Goal: Transaction & Acquisition: Purchase product/service

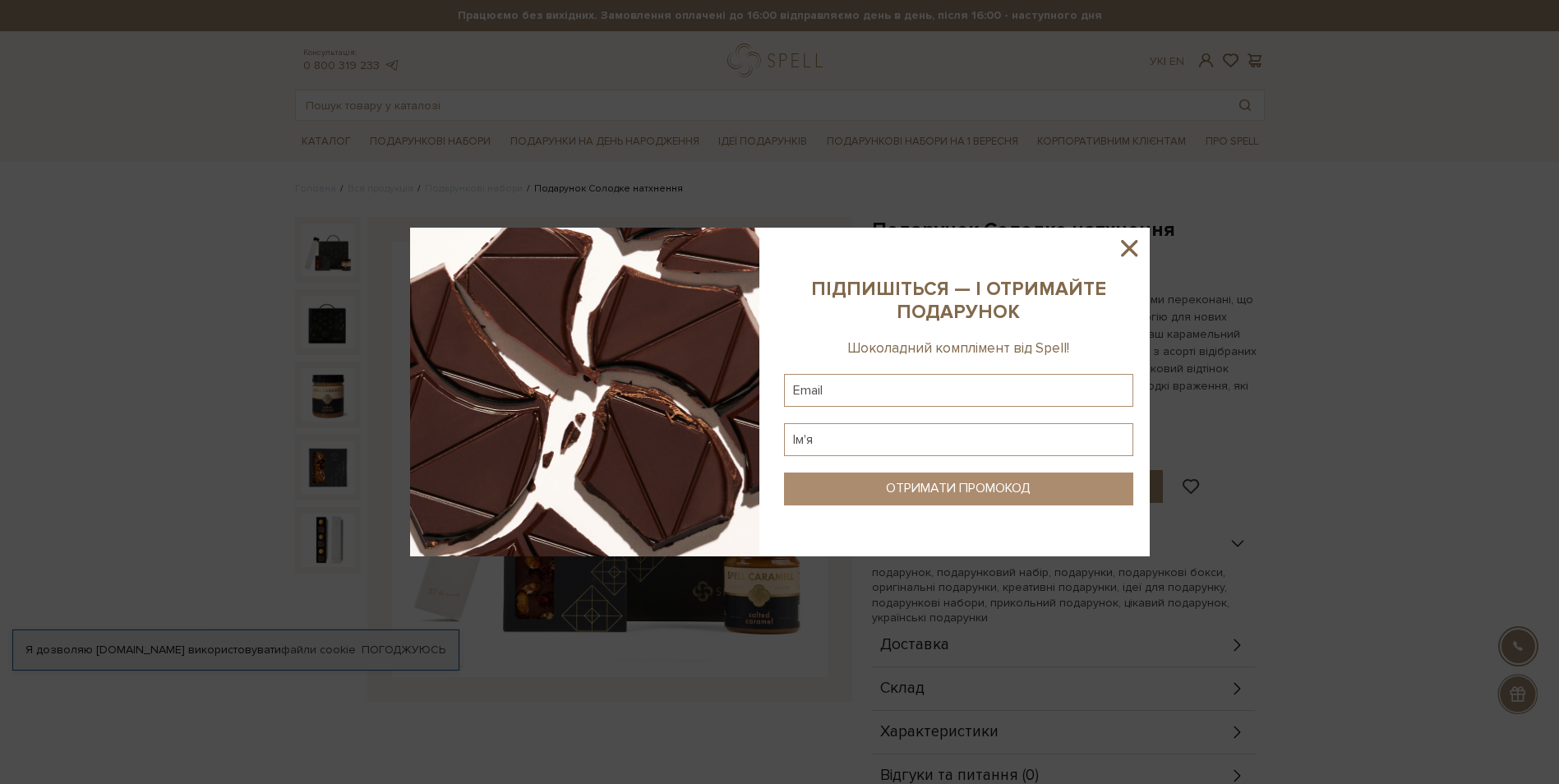
click at [1121, 237] on icon at bounding box center [1130, 248] width 28 height 28
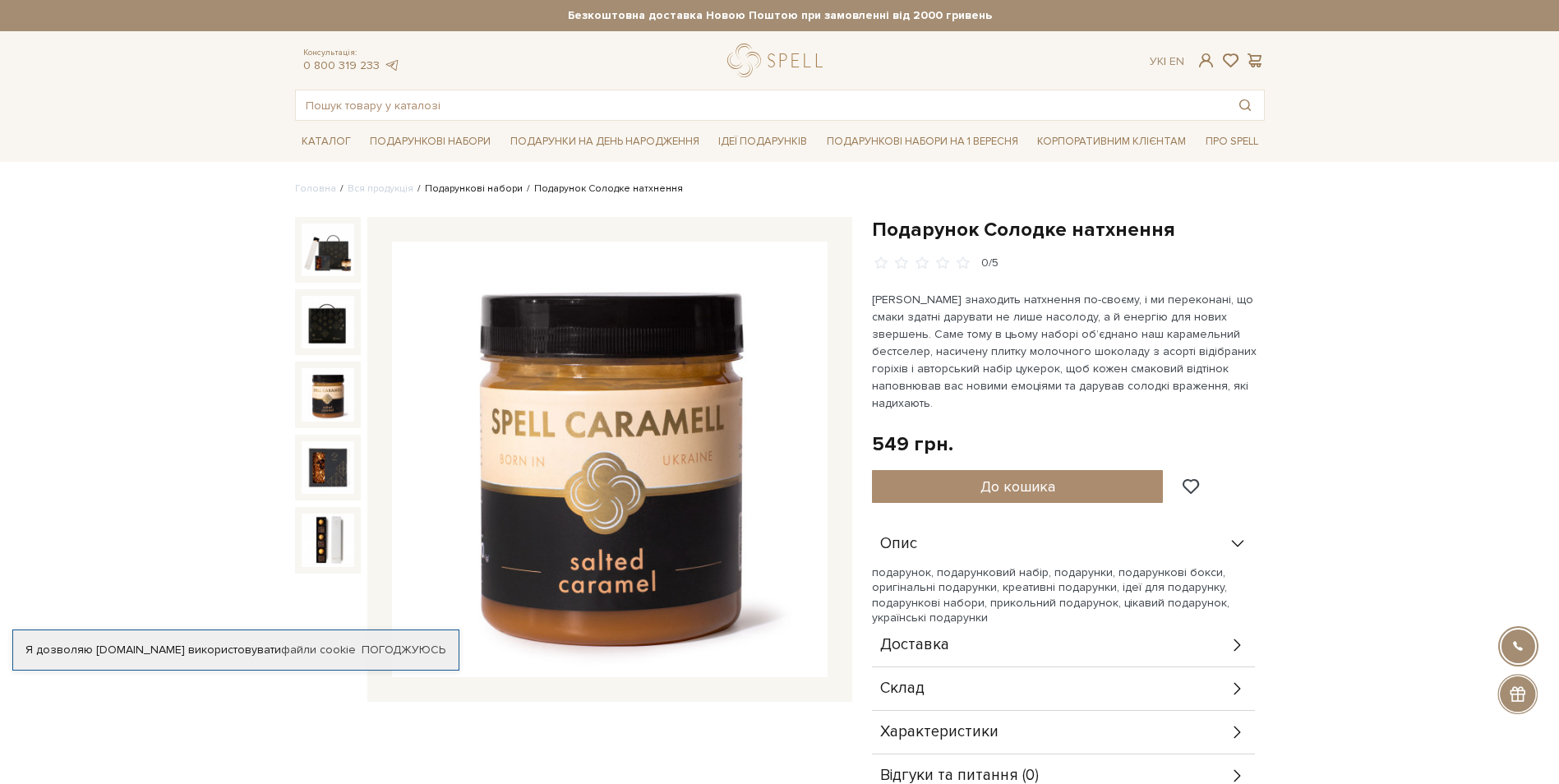
click at [457, 184] on link "Подарункові набори" at bounding box center [474, 188] width 98 height 12
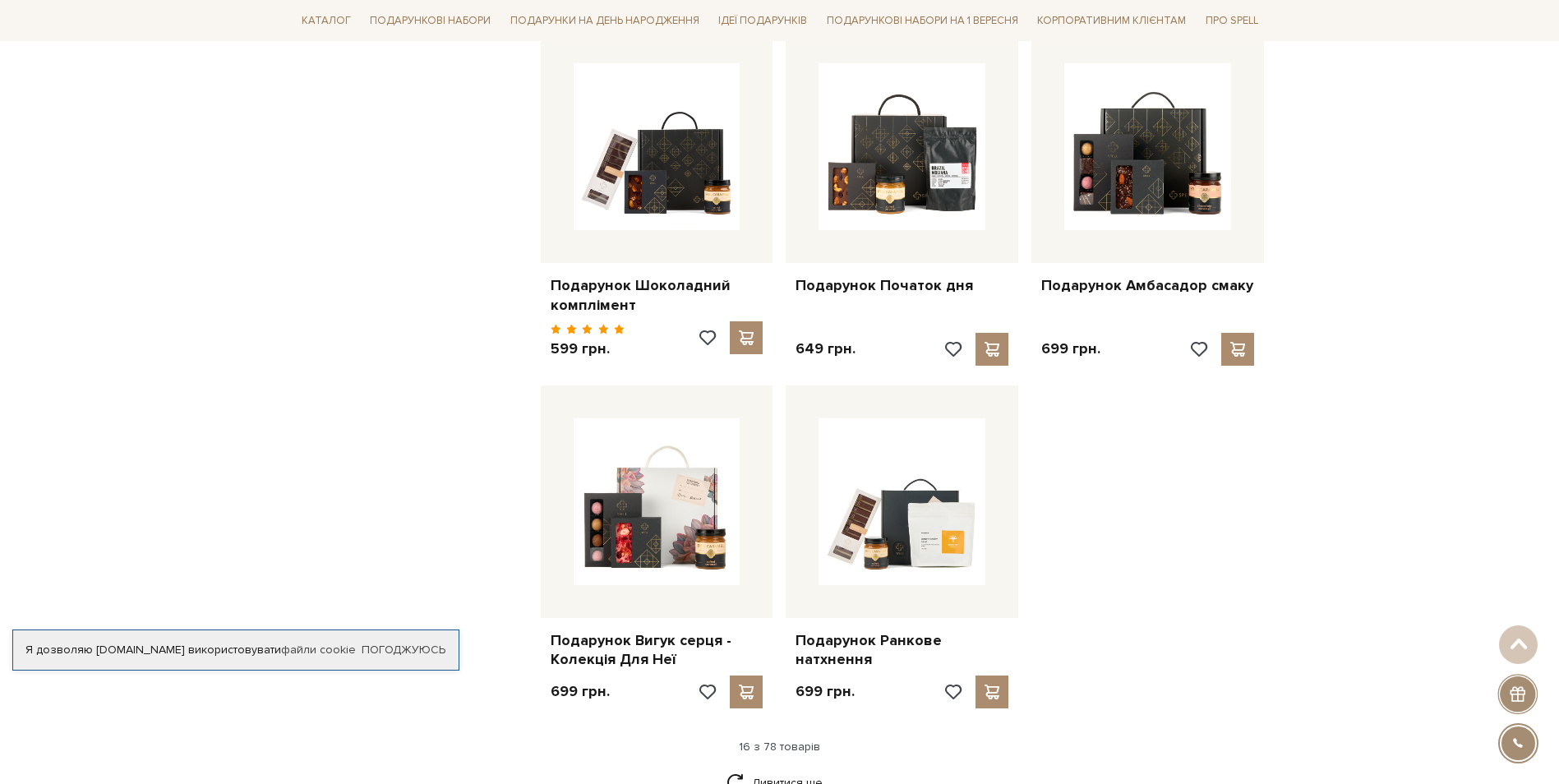
scroll to position [1725, 0]
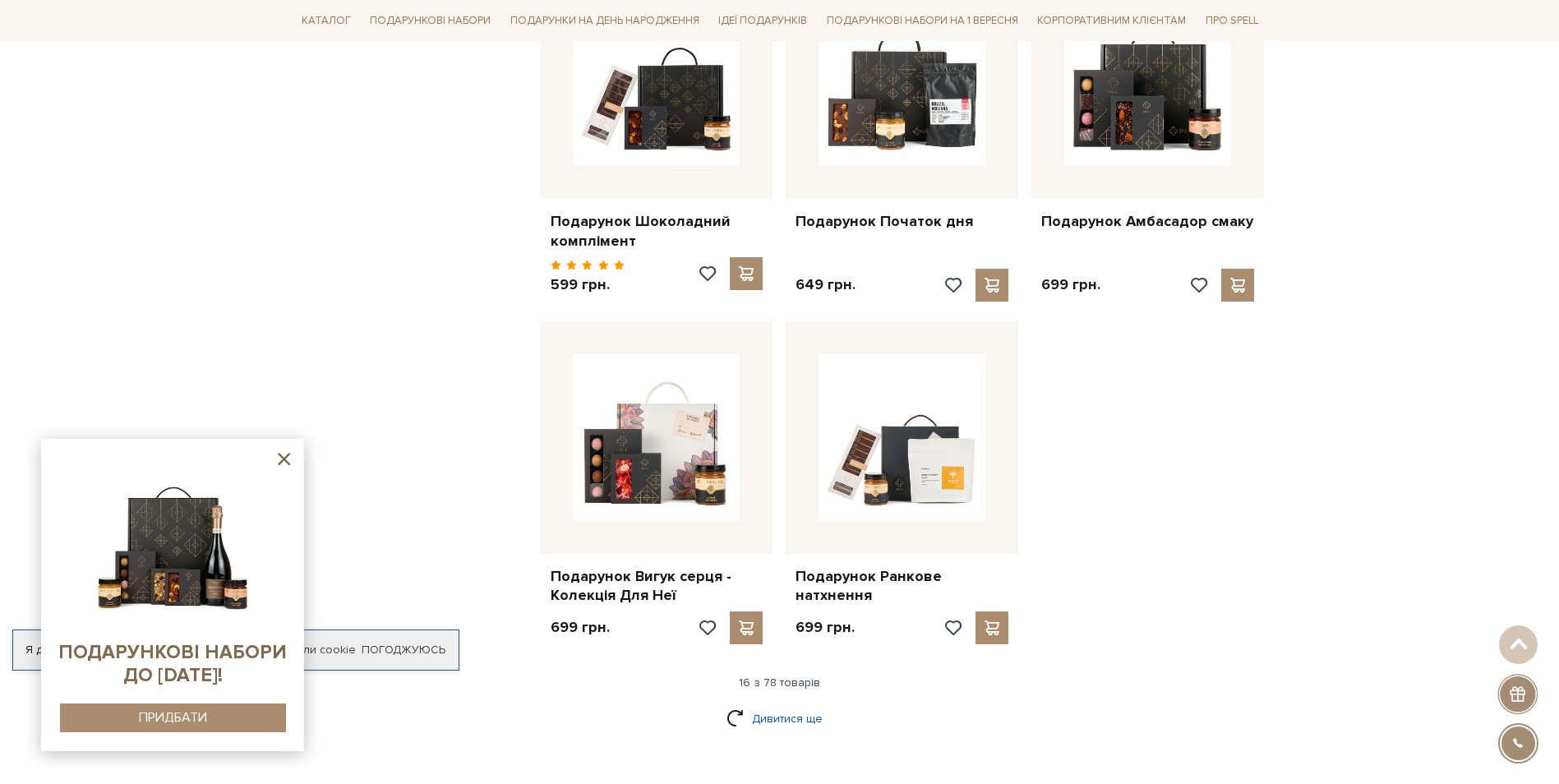
click at [789, 709] on link "Дивитися ще" at bounding box center [780, 718] width 107 height 29
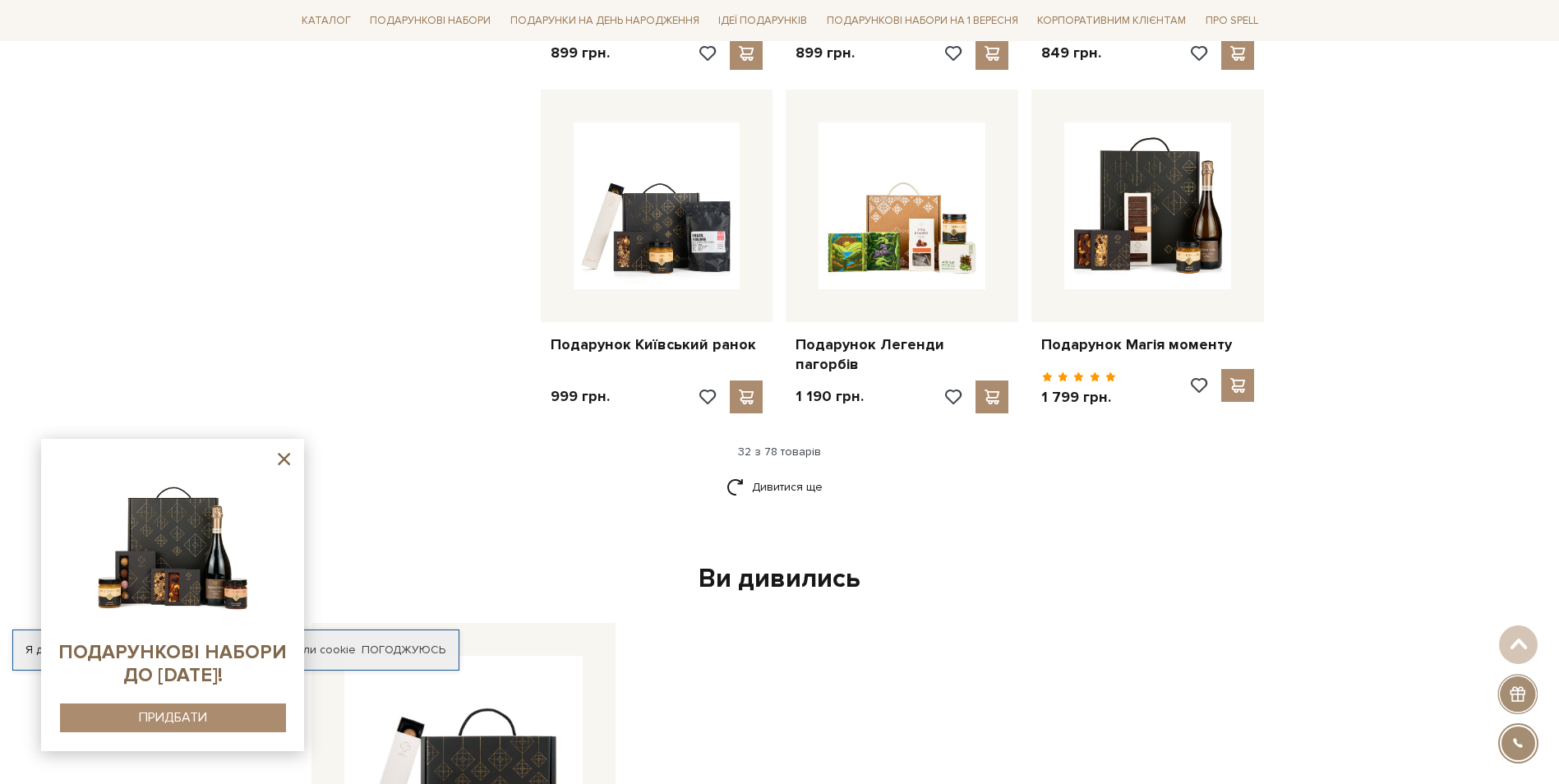
scroll to position [3697, 0]
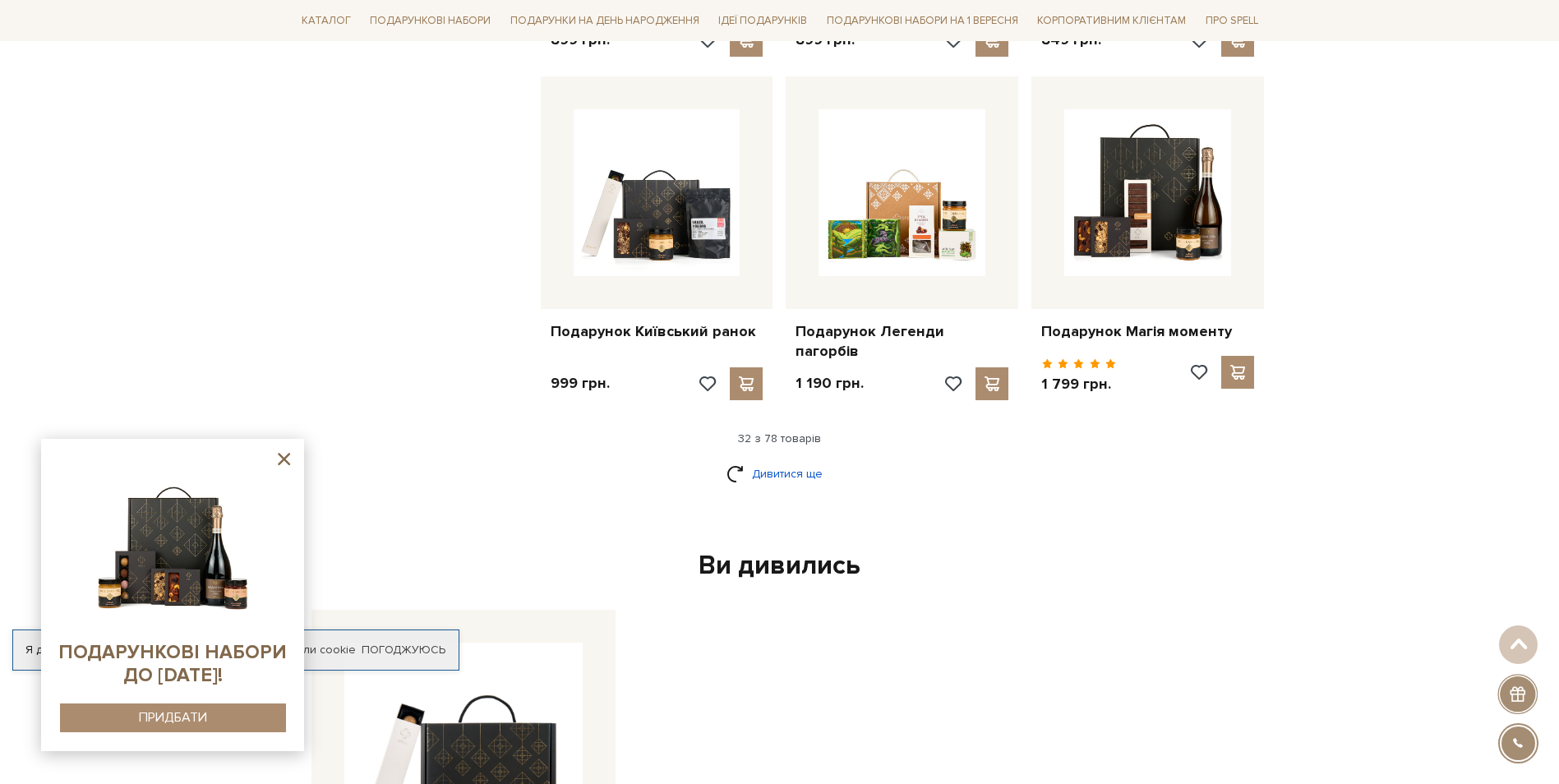
click at [756, 460] on link "Дивитися ще" at bounding box center [780, 474] width 107 height 29
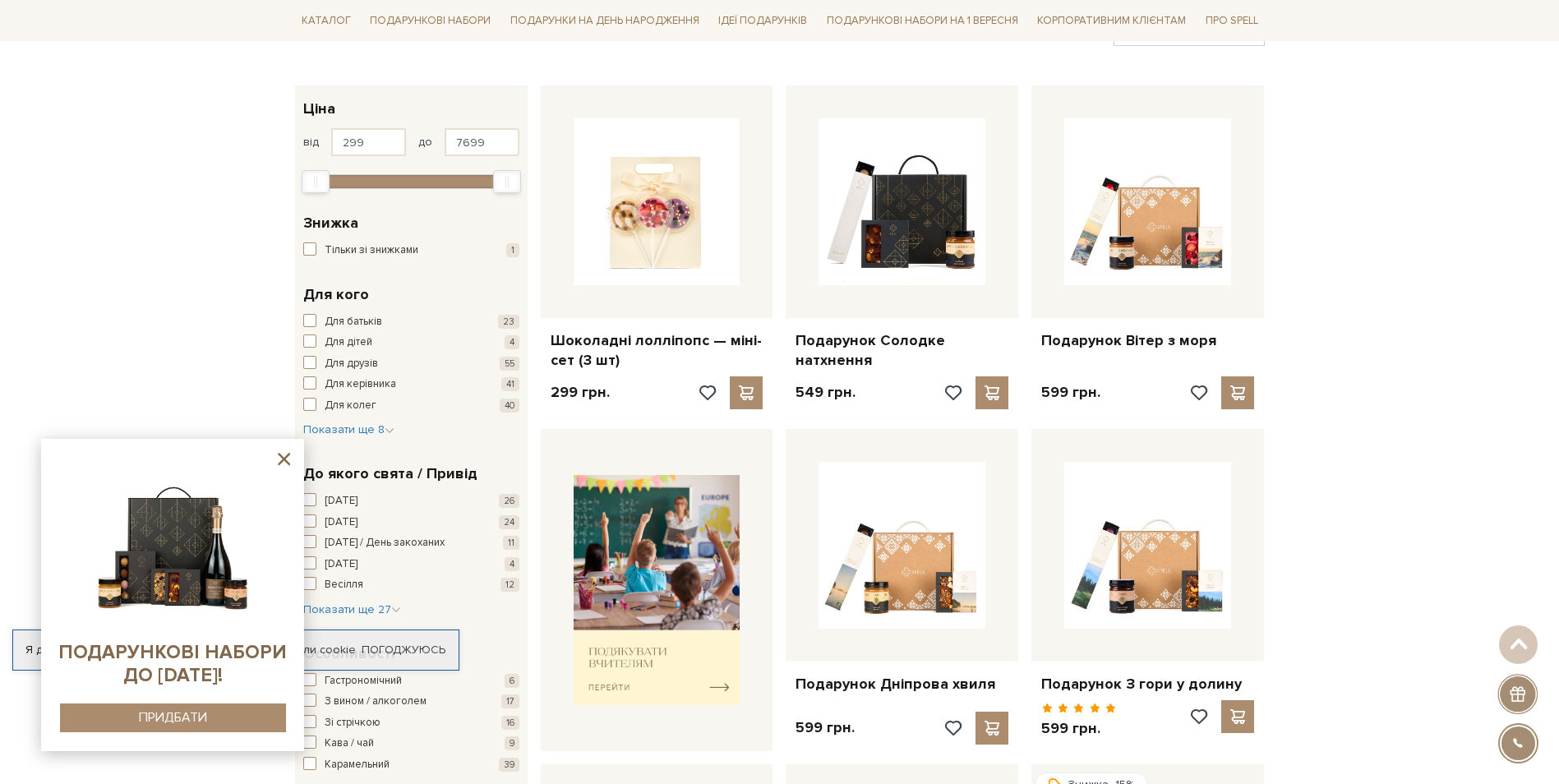
scroll to position [0, 0]
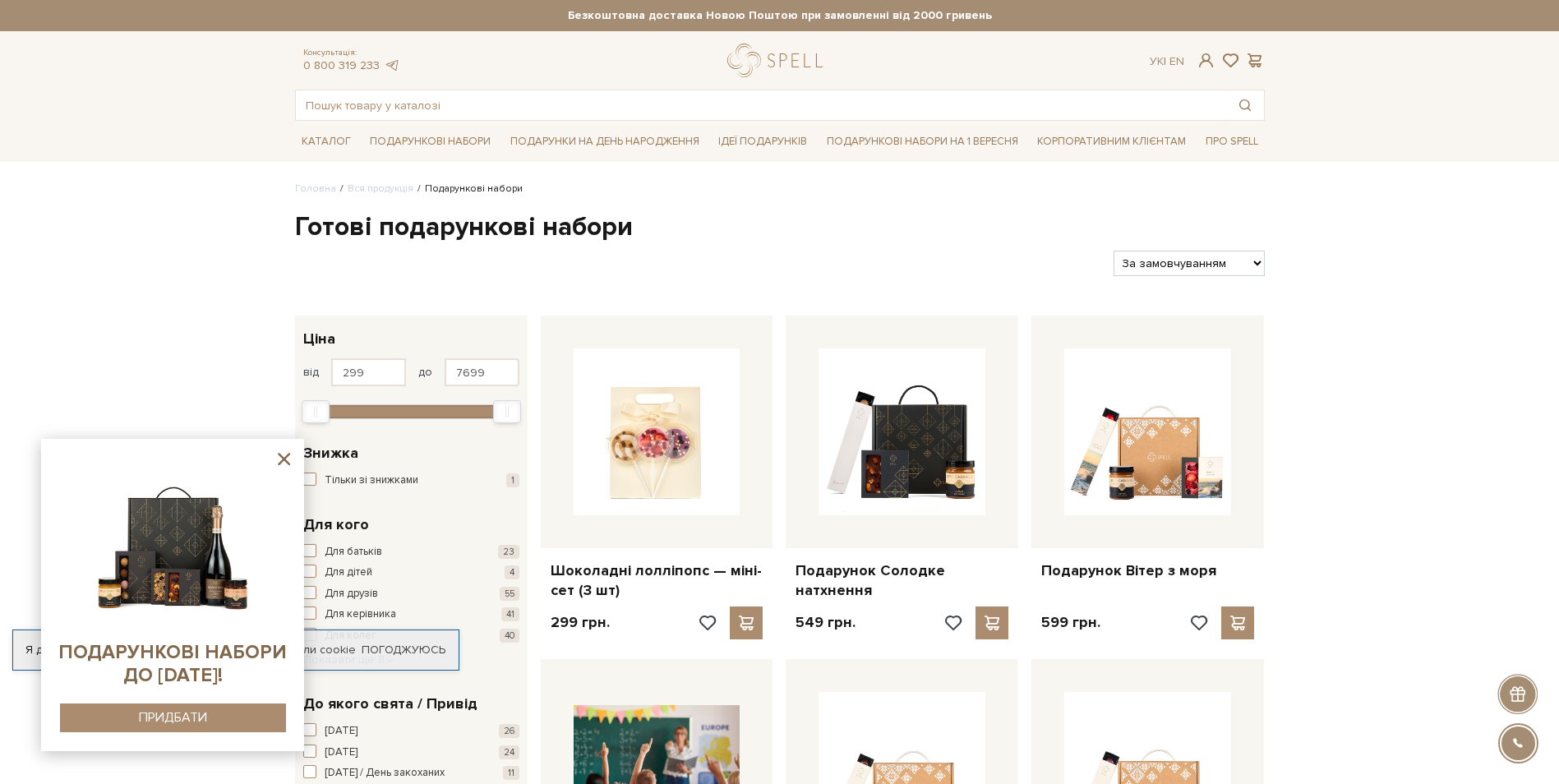
click at [1261, 263] on select "За замовчуванням За Ціною (зростання) За Ціною (зменшення) Новинки За популярні…" at bounding box center [1189, 263] width 150 height 26
select select "https://spellchocolate.com/our-productions/podarunkovi-box/?sort=p.price&order=…"
click at [1114, 251] on select "За замовчуванням За Ціною (зростання) За Ціною (зменшення) Новинки За популярні…" at bounding box center [1189, 263] width 150 height 26
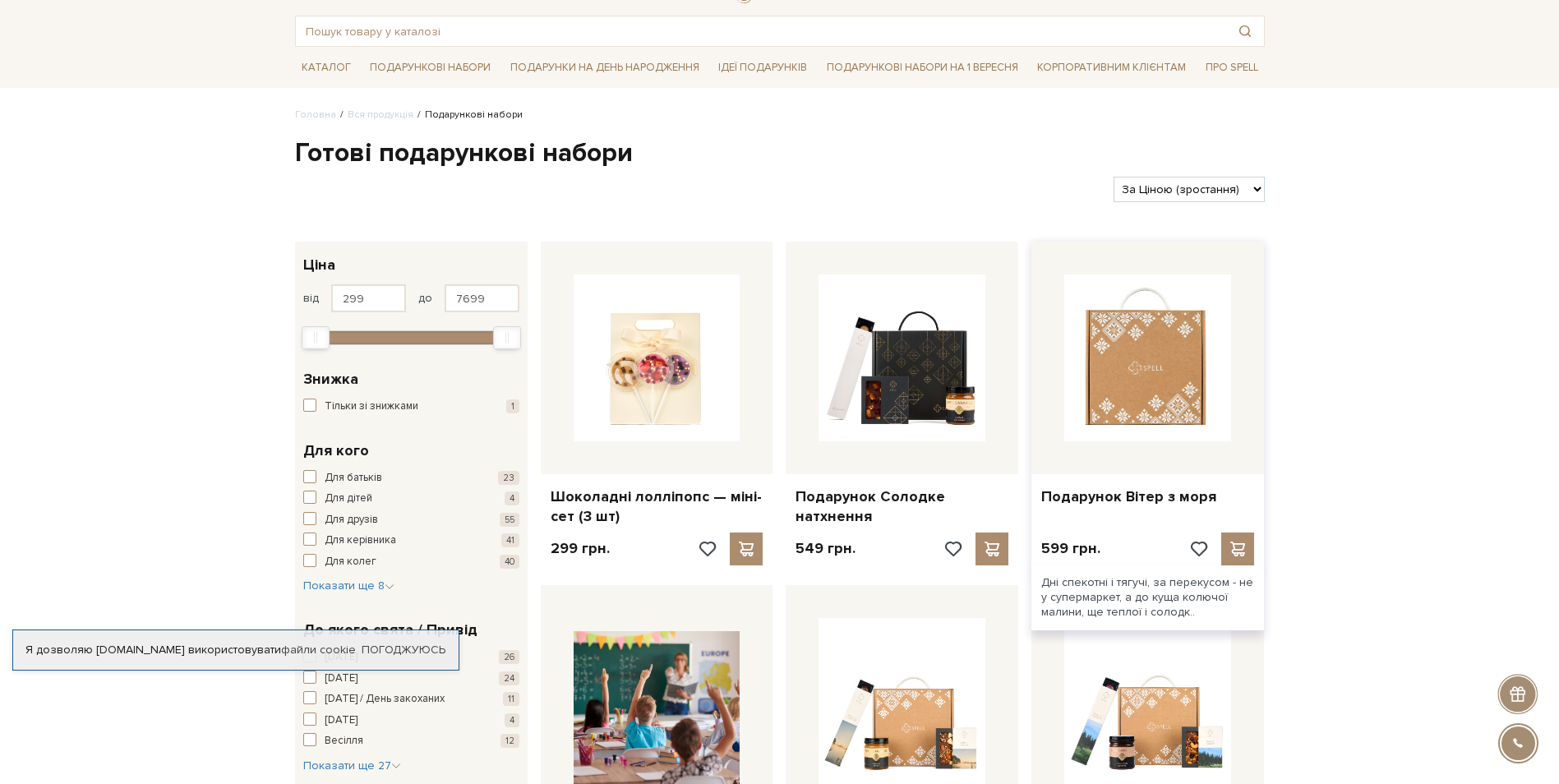
scroll to position [164, 0]
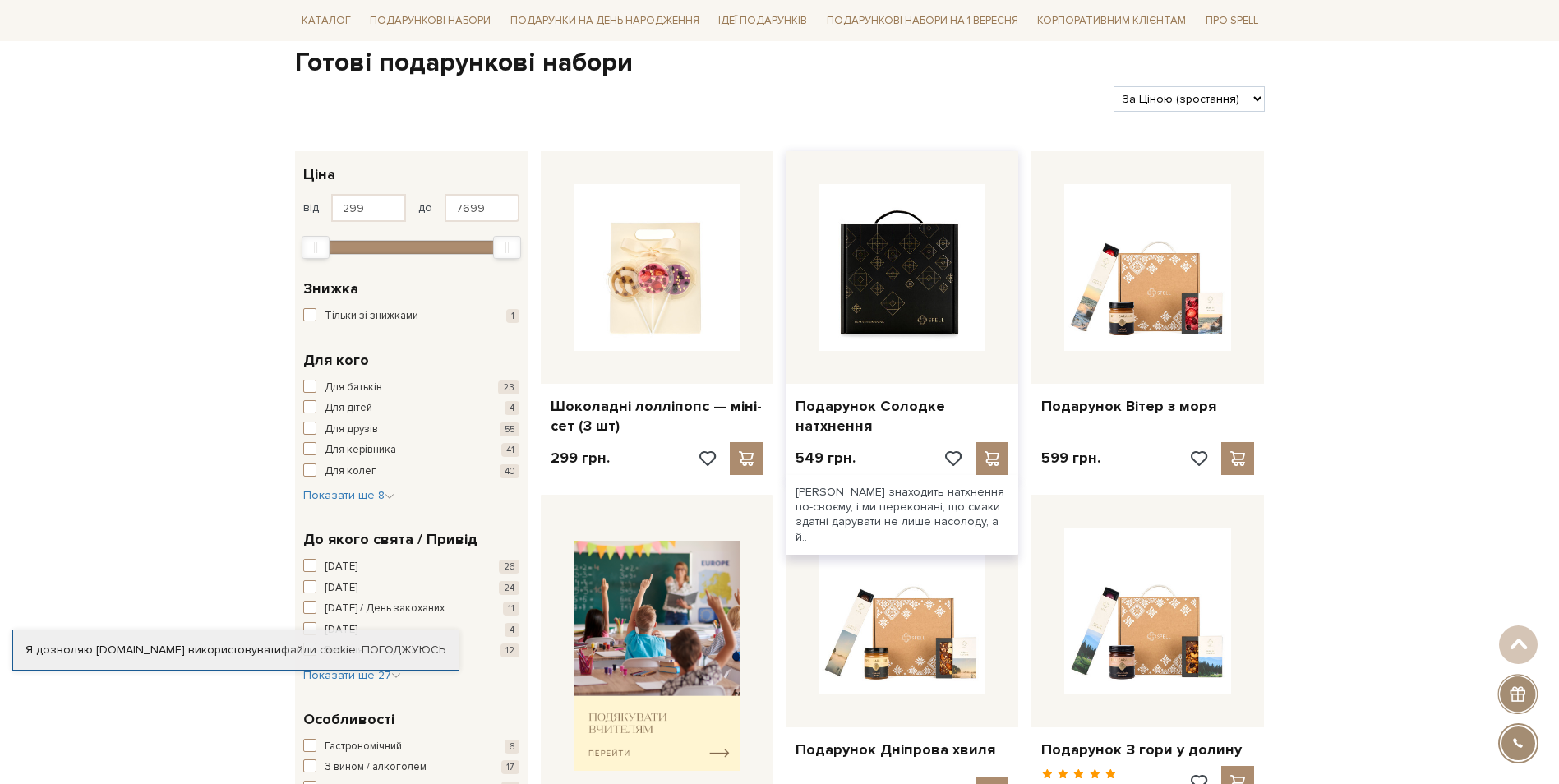
click at [918, 338] on img at bounding box center [902, 267] width 167 height 167
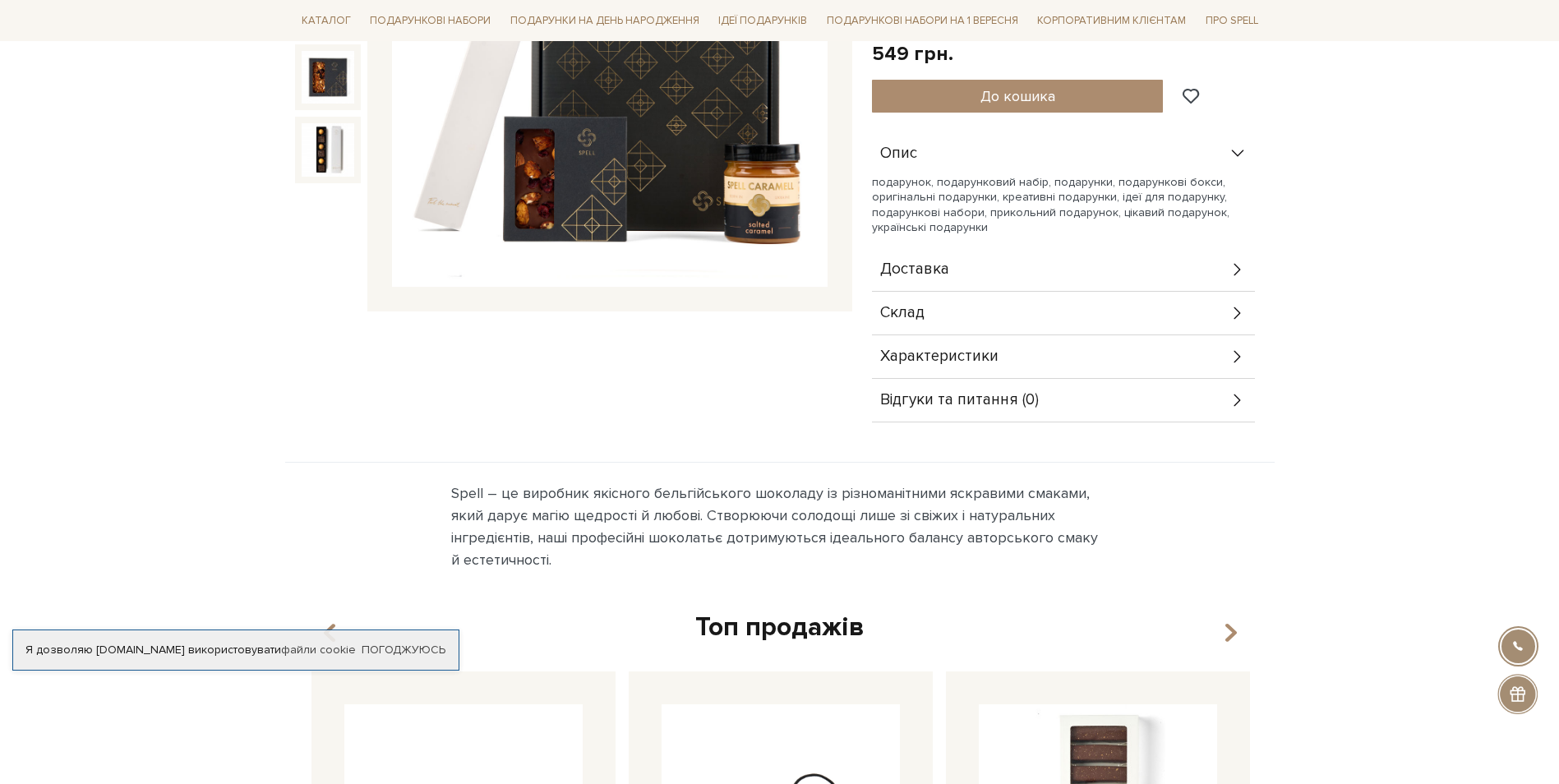
scroll to position [411, 0]
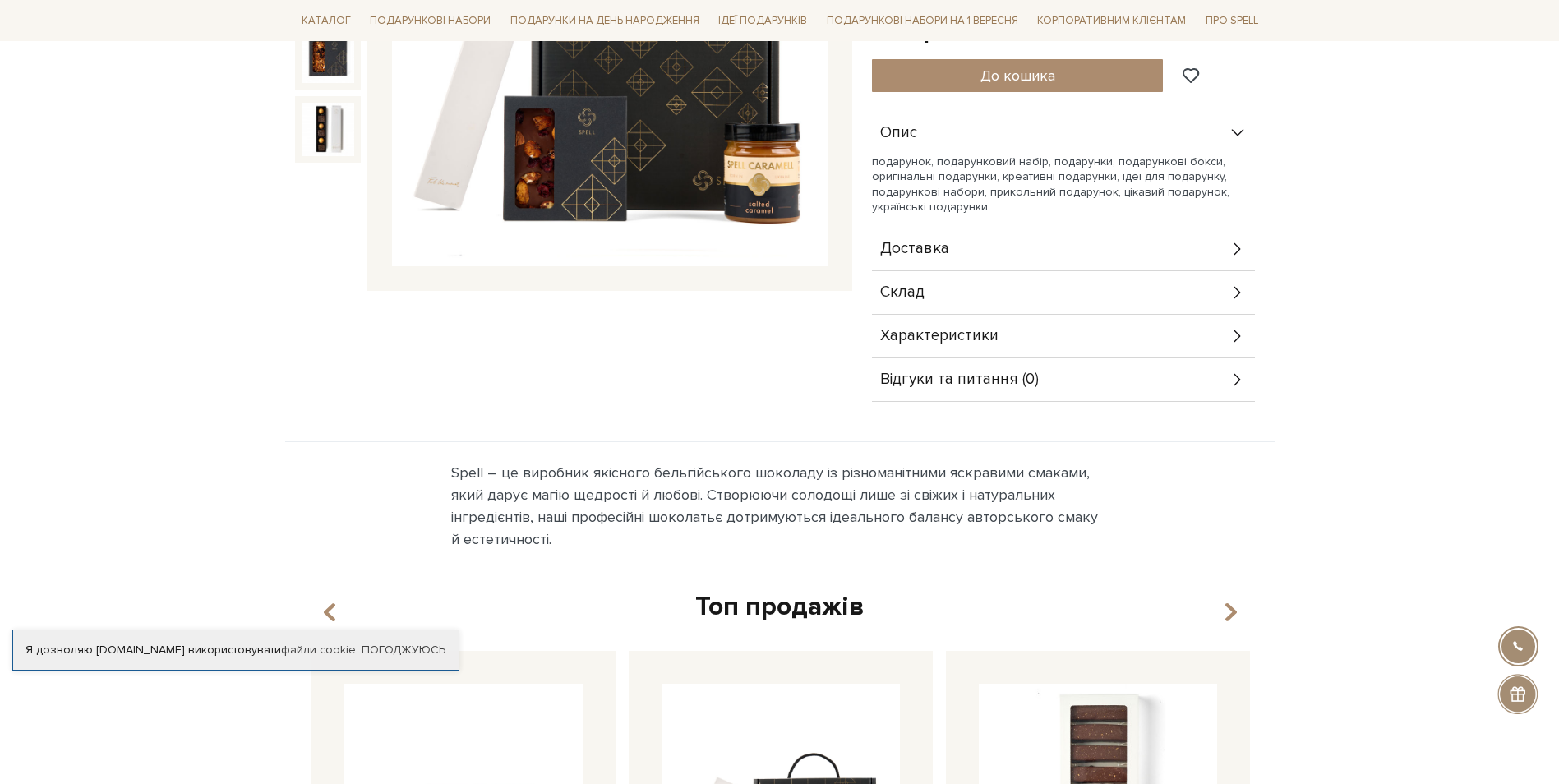
click at [1232, 284] on icon at bounding box center [1238, 293] width 18 height 18
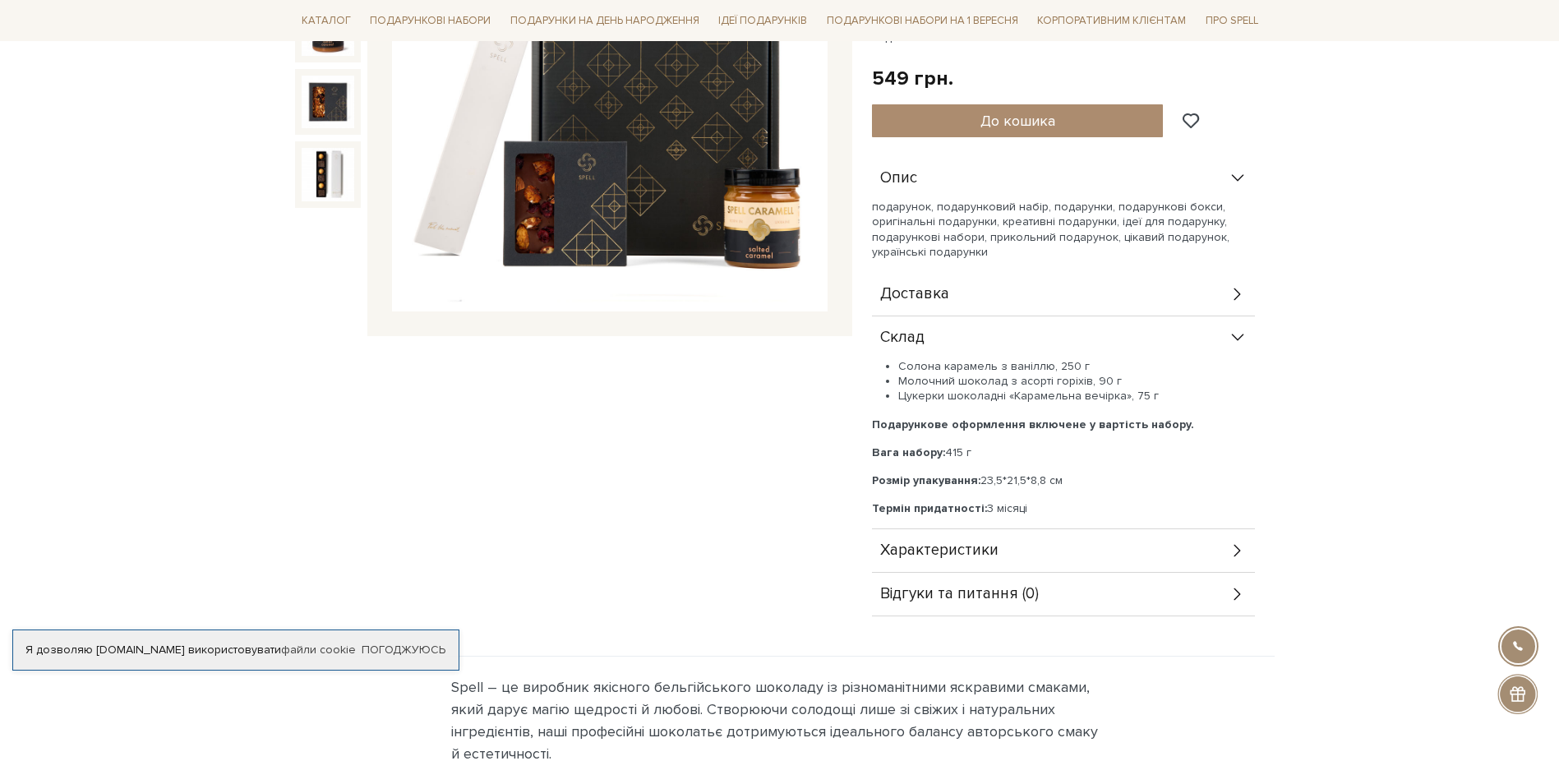
scroll to position [329, 0]
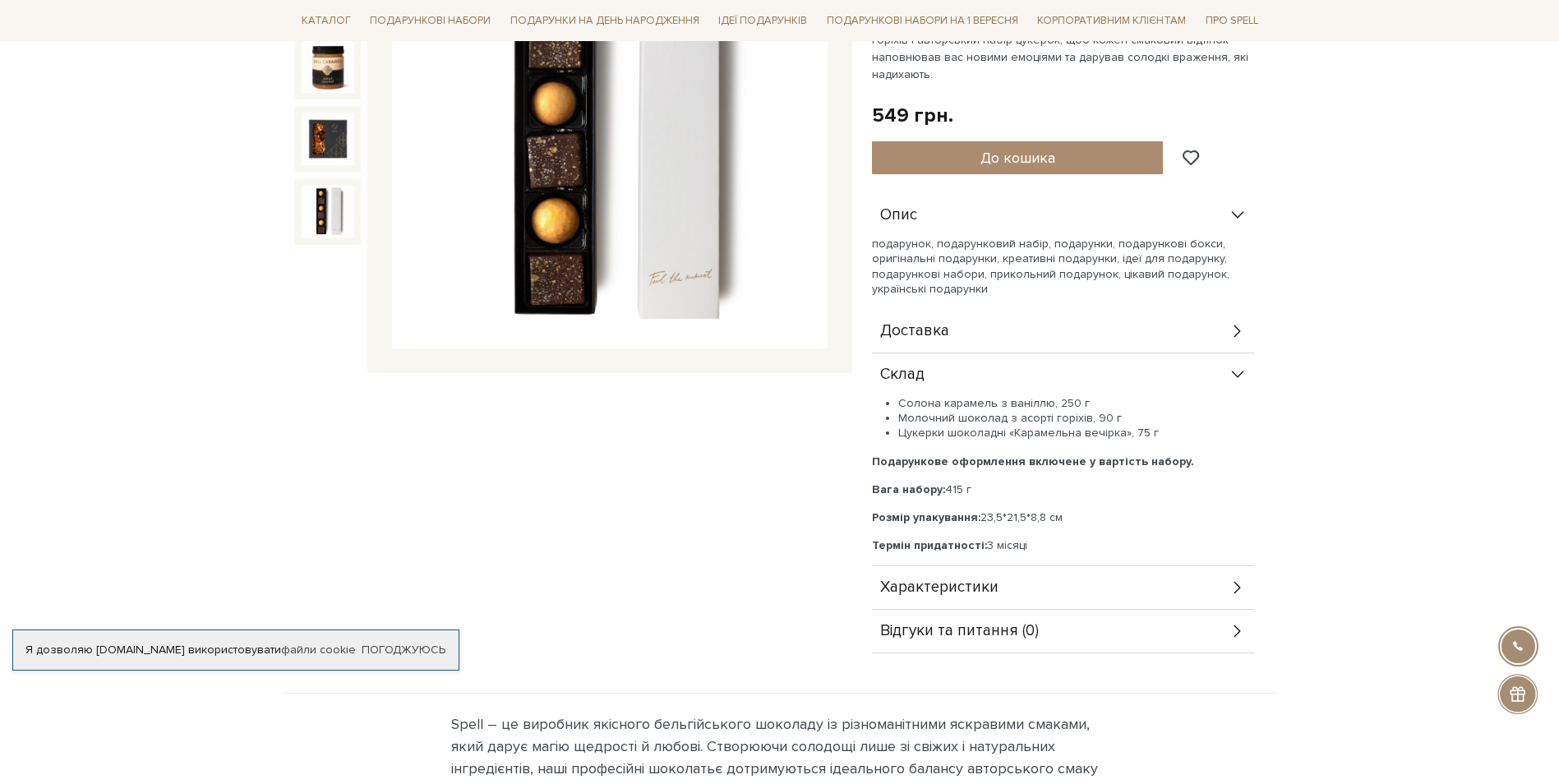
click at [332, 207] on img at bounding box center [327, 211] width 52 height 52
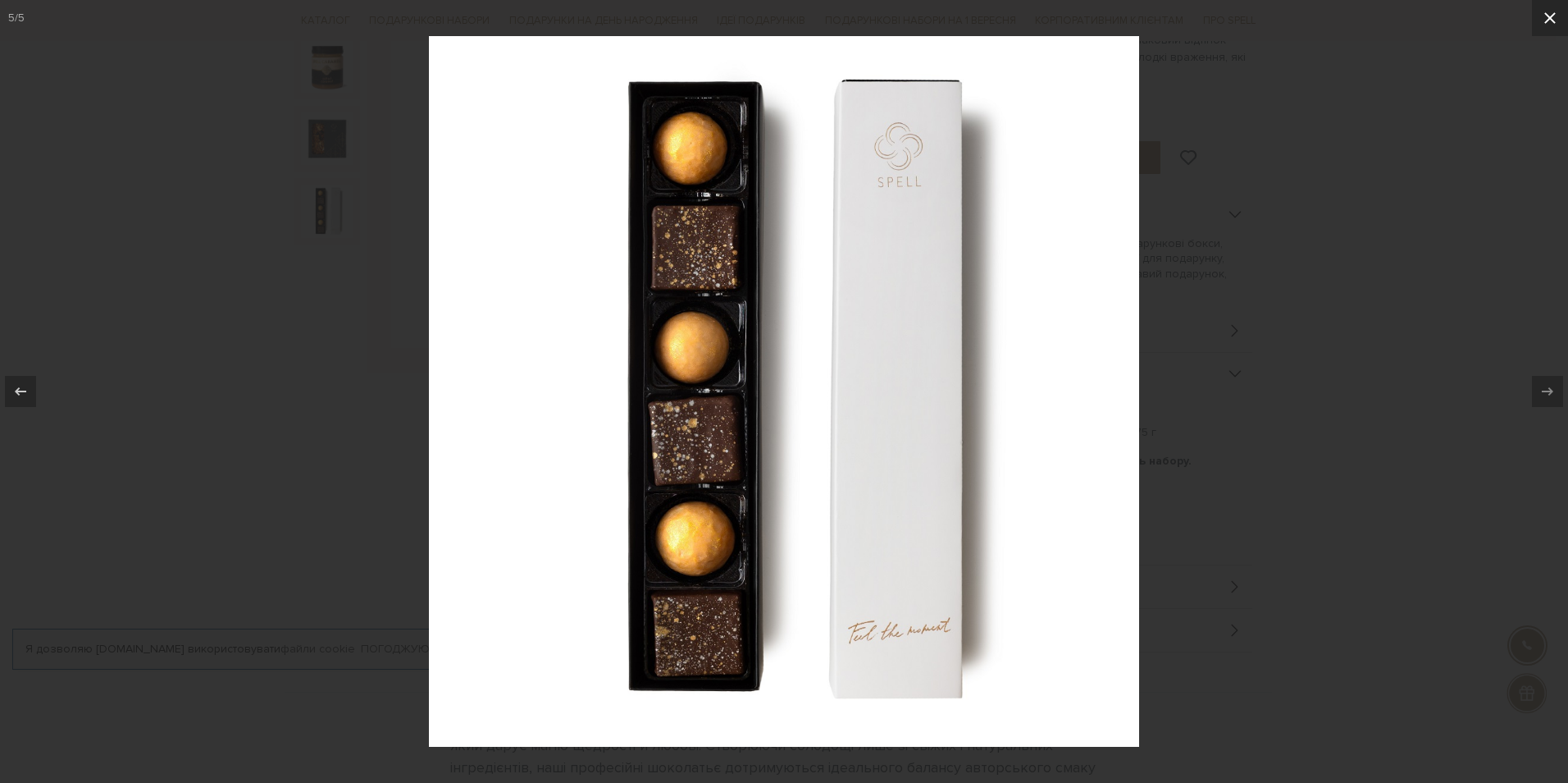
click at [1548, 21] on icon at bounding box center [1551, 18] width 12 height 12
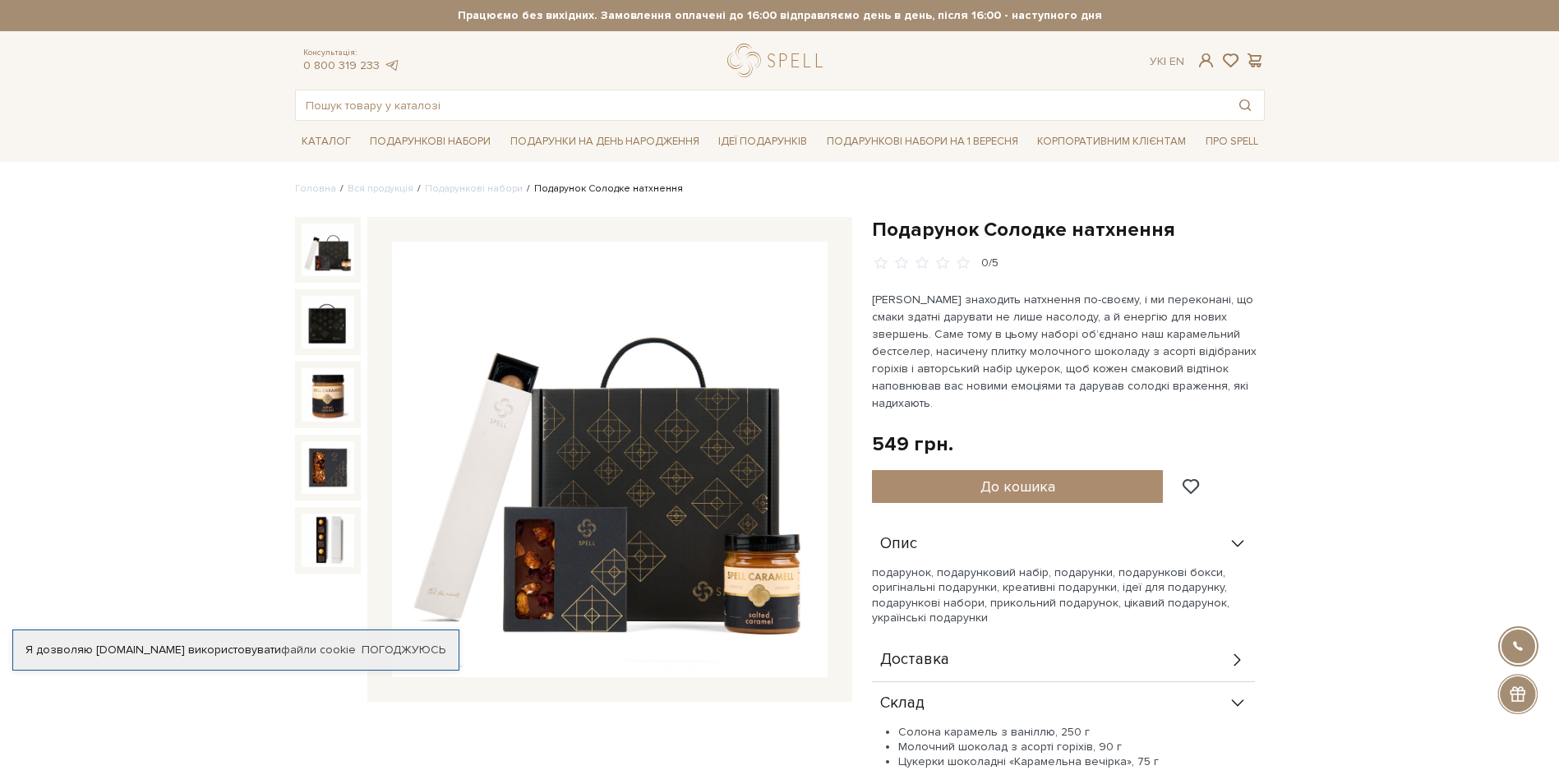
click at [344, 256] on img at bounding box center [327, 249] width 52 height 52
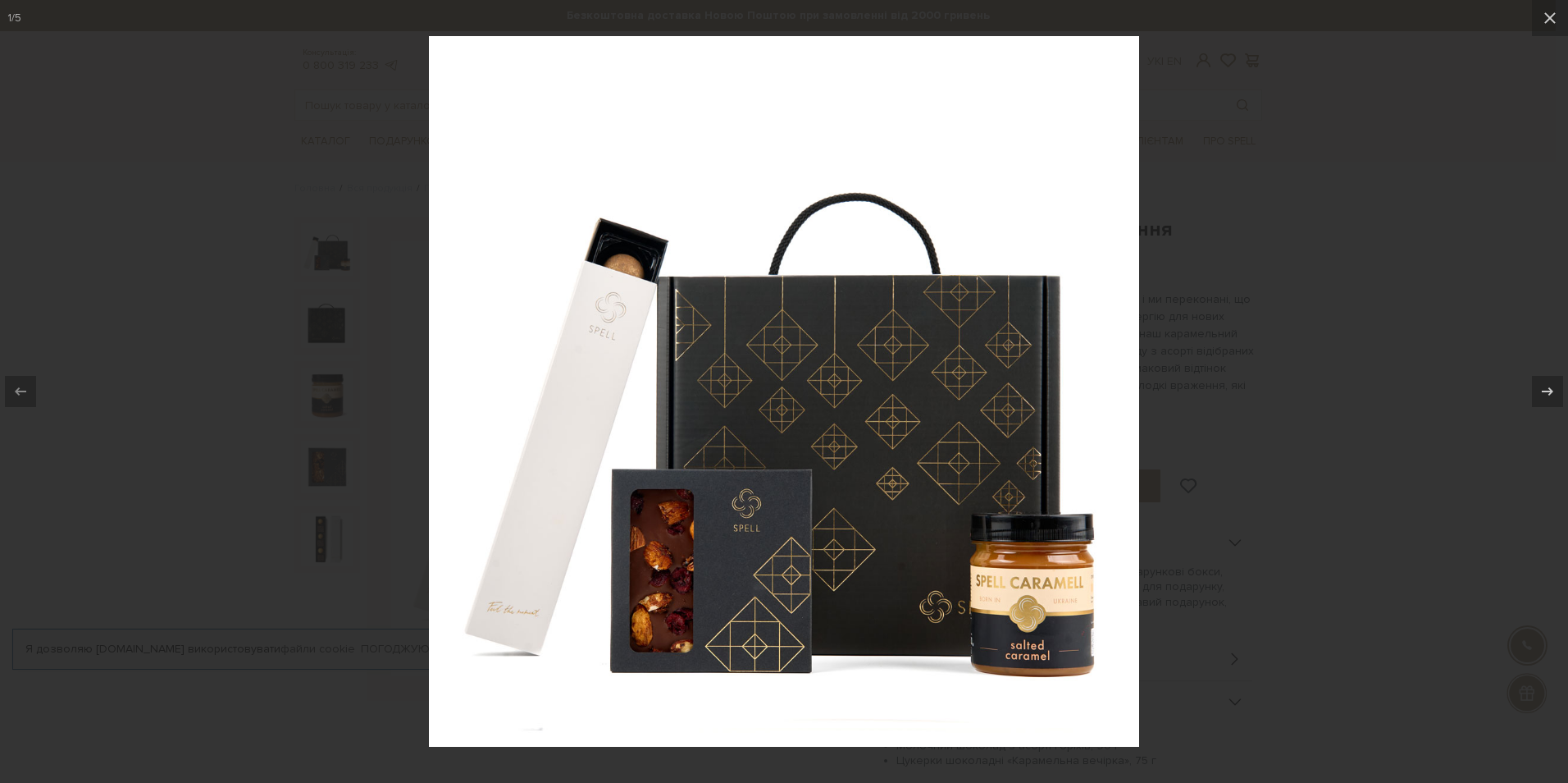
drag, startPoint x: 1549, startPoint y: 22, endPoint x: 1498, endPoint y: 123, distance: 113.1
click at [1550, 22] on icon at bounding box center [1551, 18] width 20 height 20
